Goal: Navigation & Orientation: Find specific page/section

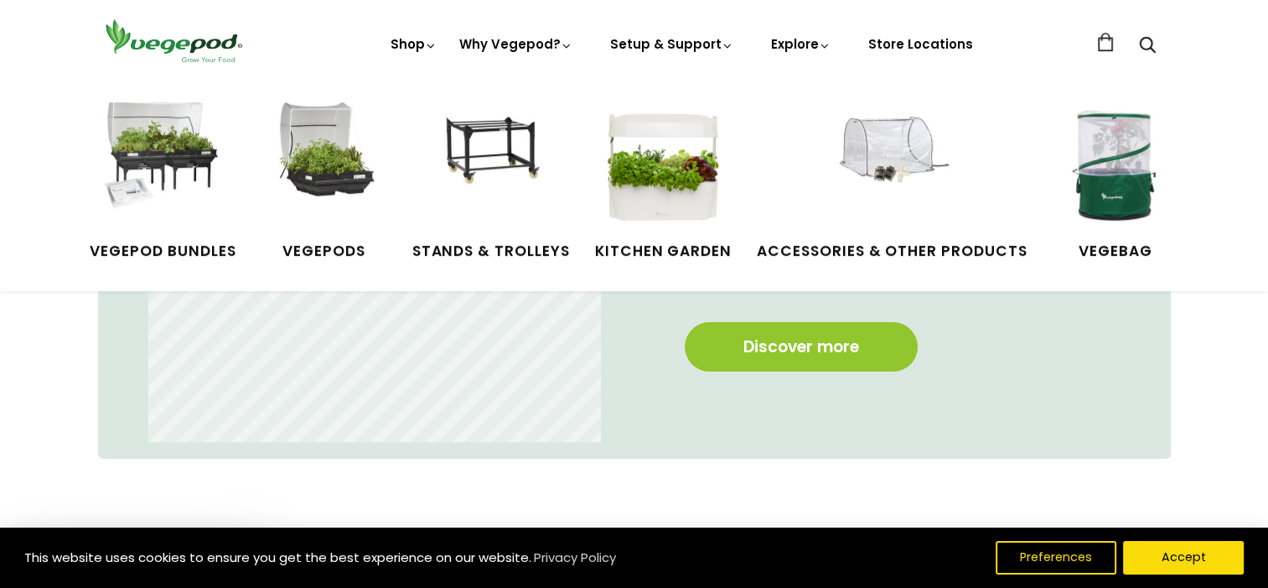
scroll to position [0, 4851]
click at [497, 127] on img at bounding box center [491, 165] width 126 height 126
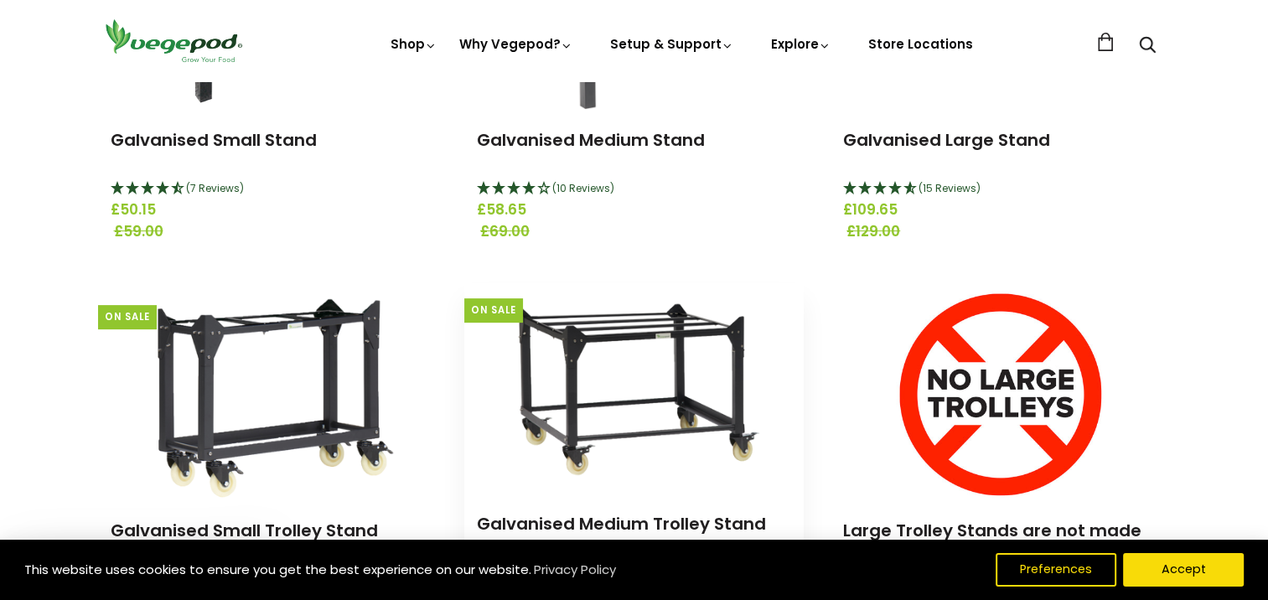
scroll to position [503, 0]
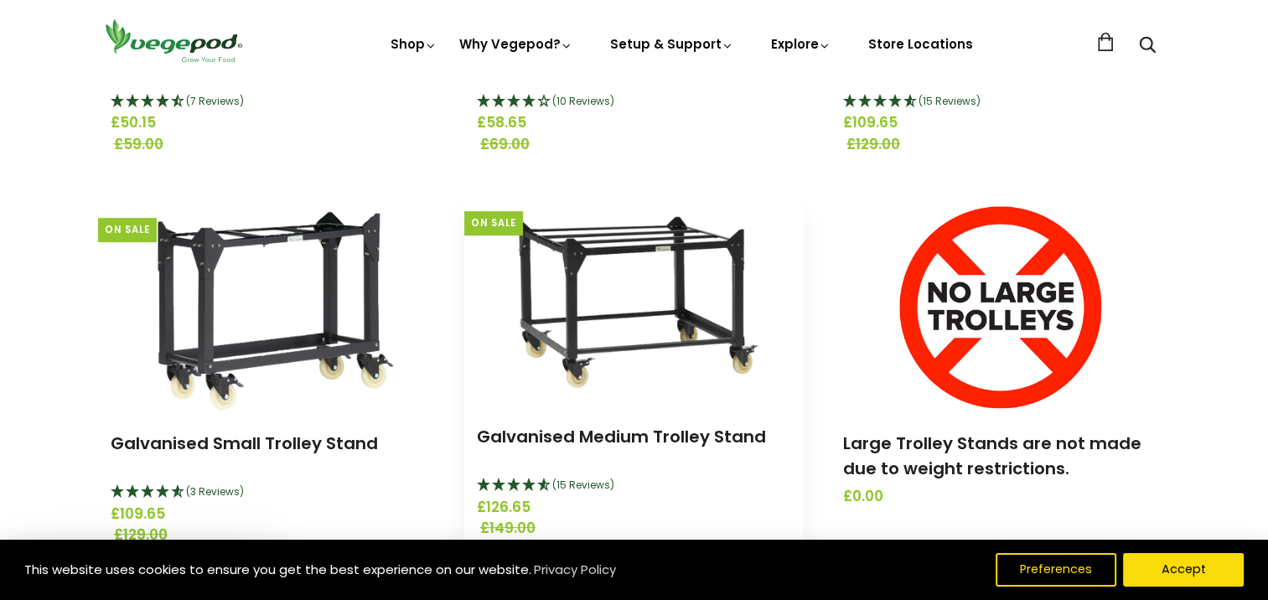
click at [624, 231] on img at bounding box center [633, 301] width 299 height 210
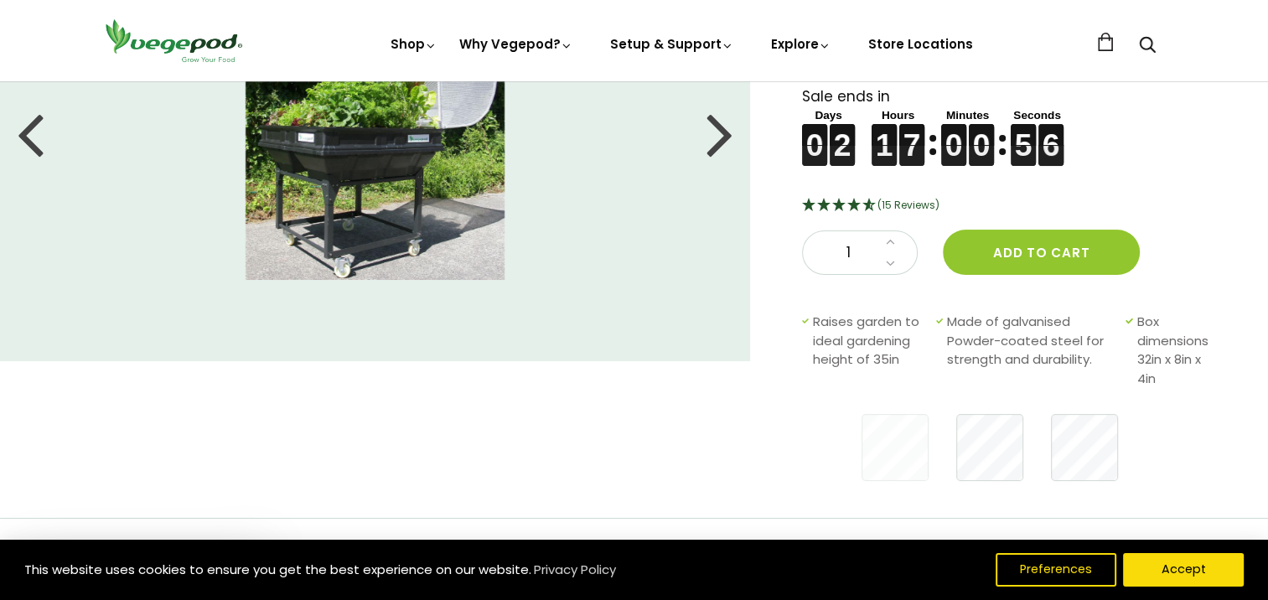
scroll to position [223, 0]
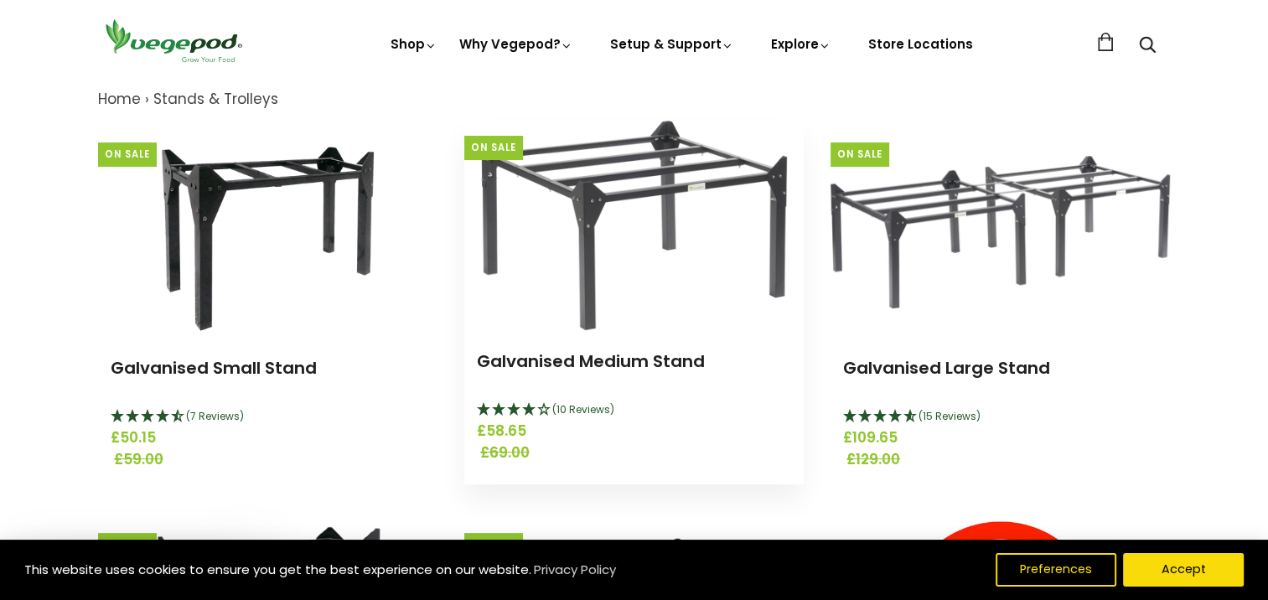
scroll to position [195, 0]
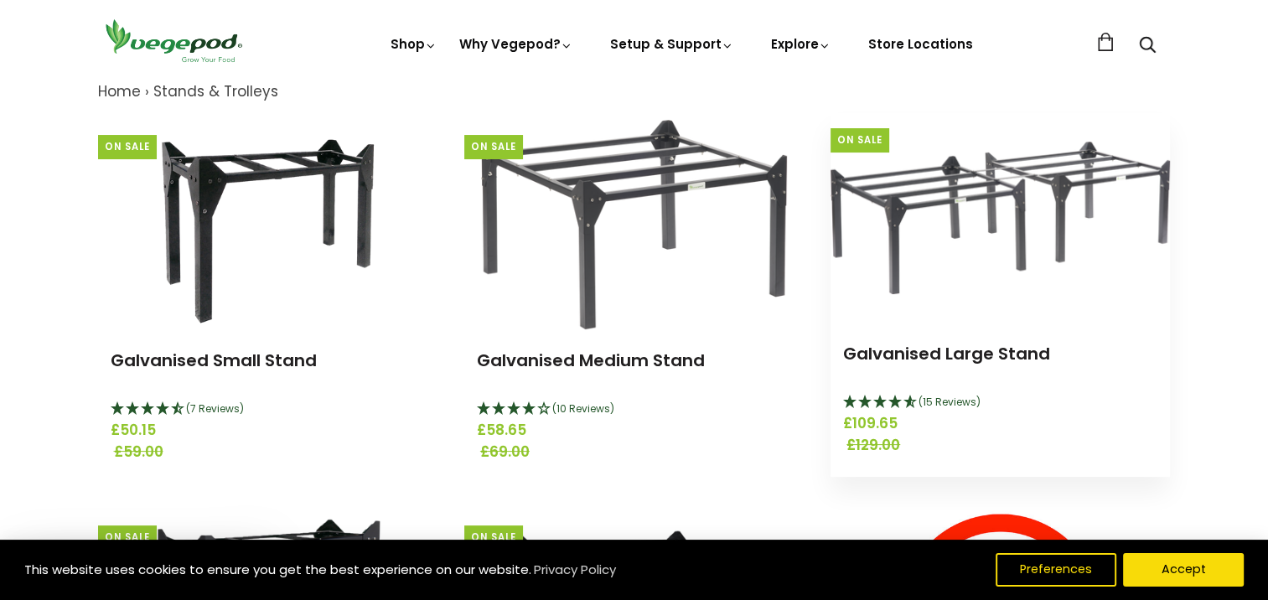
click at [935, 191] on img at bounding box center [1000, 218] width 339 height 153
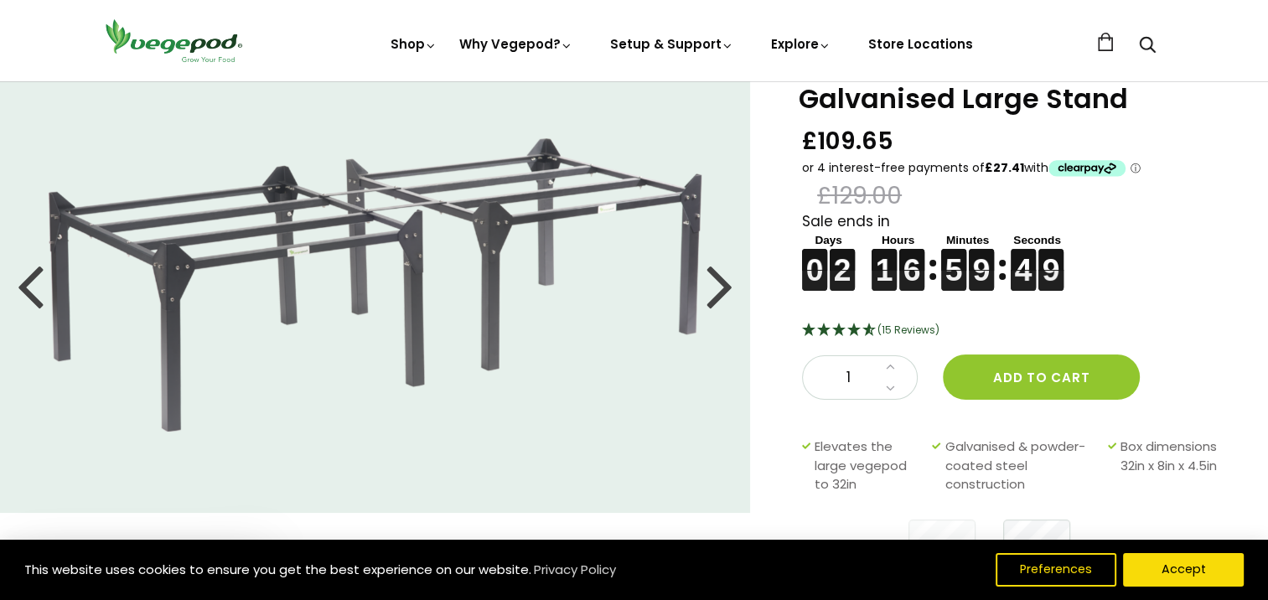
scroll to position [55, 0]
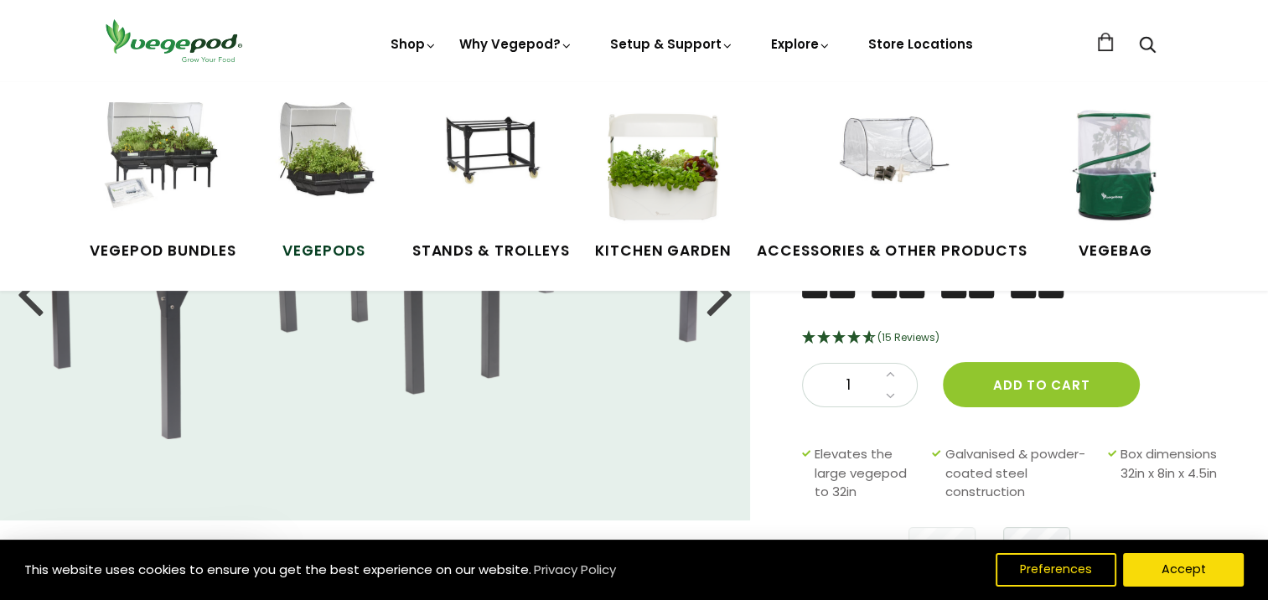
click at [324, 161] on img at bounding box center [325, 165] width 126 height 126
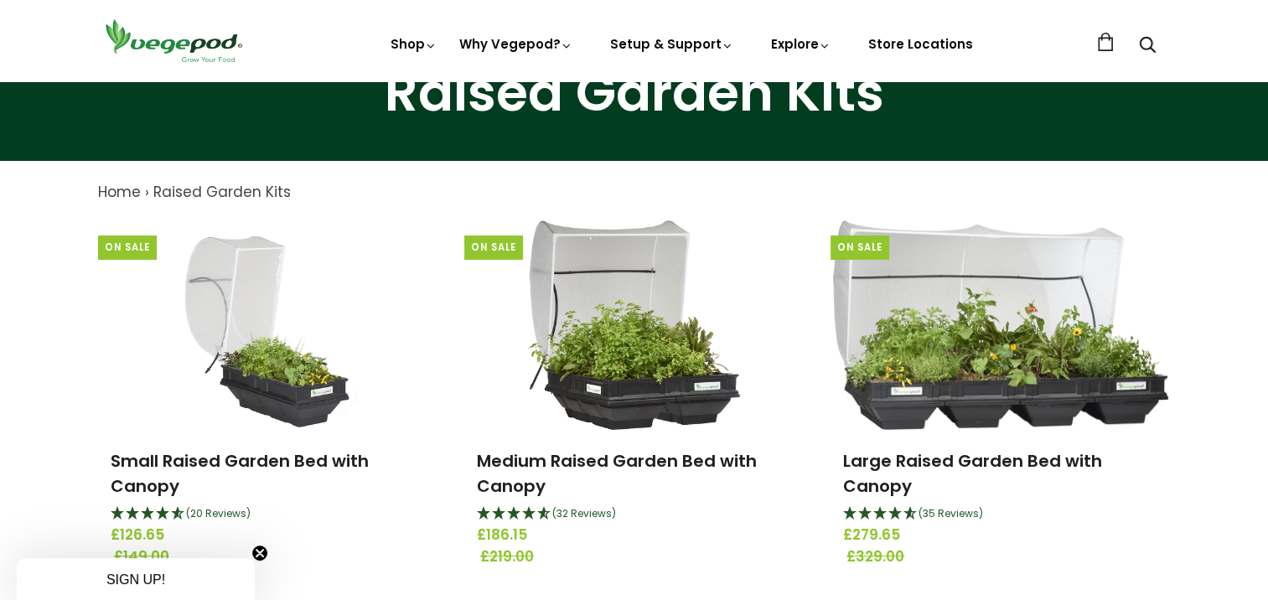
scroll to position [195, 0]
